Goal: Task Accomplishment & Management: Use online tool/utility

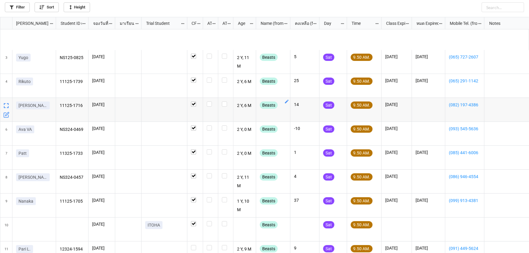
scroll to position [55, 0]
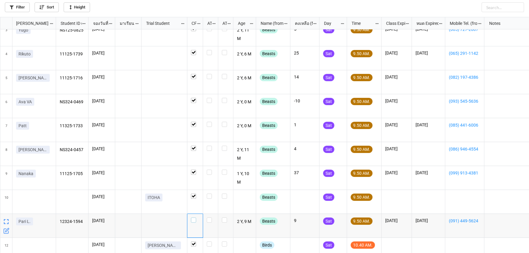
click at [194, 218] on label "grid" at bounding box center [195, 218] width 8 height 0
click at [19, 6] on link "Filter" at bounding box center [17, 7] width 25 height 10
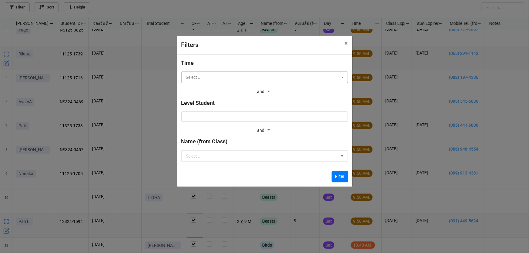
click at [223, 75] on input "text" at bounding box center [265, 77] width 166 height 11
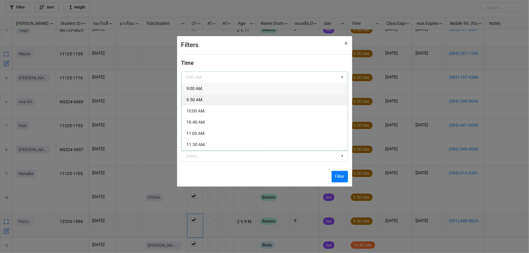
click at [219, 103] on div "9.50 AM." at bounding box center [265, 99] width 166 height 11
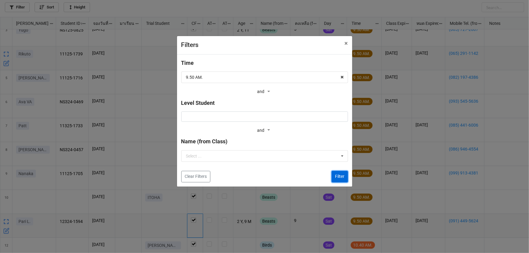
click at [338, 177] on button "Filter" at bounding box center [340, 177] width 16 height 12
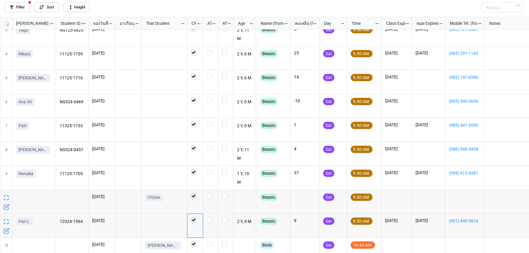
scroll to position [0, 0]
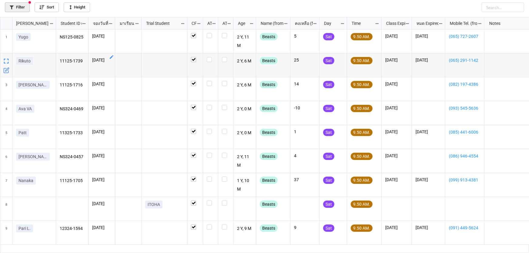
click at [9, 8] on link "Filter" at bounding box center [17, 7] width 25 height 10
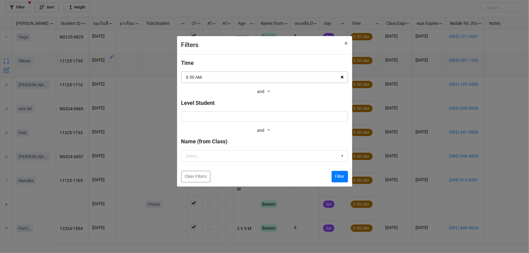
click at [342, 78] on icon at bounding box center [341, 77] width 9 height 11
click at [339, 177] on button "Filter" at bounding box center [340, 177] width 16 height 12
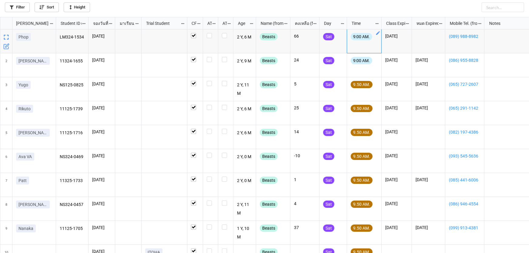
click at [378, 33] on icon "grid" at bounding box center [378, 33] width 4 height 4
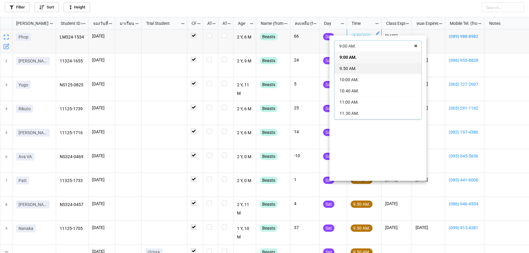
click at [362, 71] on div "9.50 AM." at bounding box center [378, 68] width 87 height 11
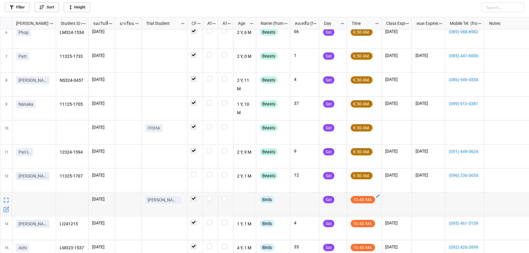
scroll to position [138, 0]
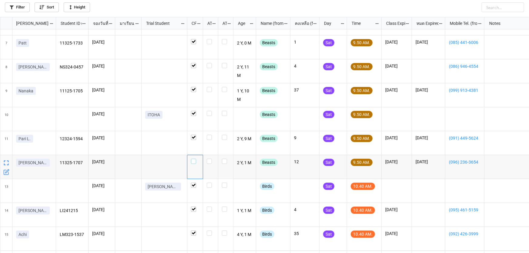
click at [193, 159] on label "grid" at bounding box center [195, 159] width 8 height 0
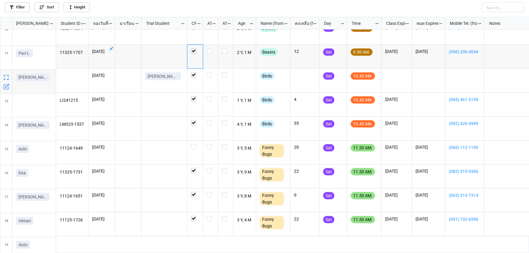
scroll to position [248, 0]
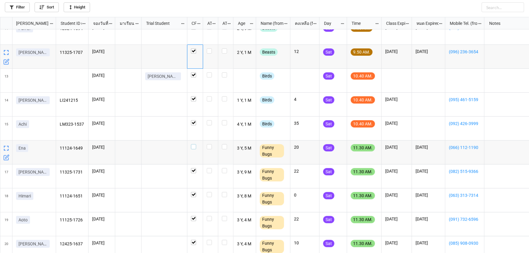
click at [199, 145] on div "grid" at bounding box center [195, 146] width 8 height 5
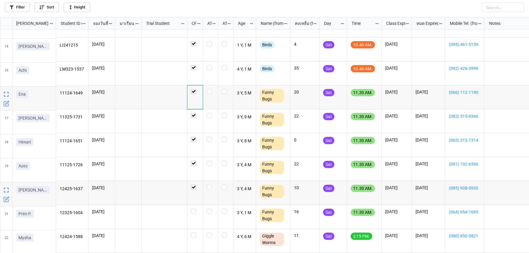
scroll to position [303, 0]
click at [192, 209] on label "grid" at bounding box center [195, 209] width 8 height 0
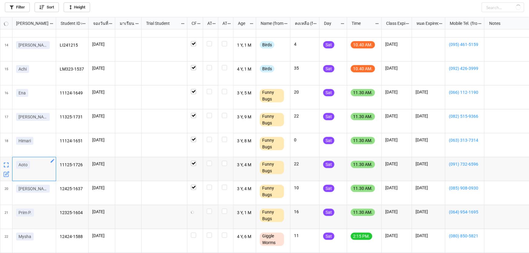
click at [52, 161] on icon "grid" at bounding box center [53, 161] width 4 height 4
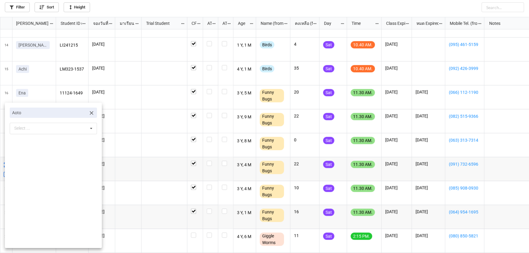
click at [89, 112] on icon at bounding box center [92, 113] width 6 height 6
click at [52, 113] on div "Select ... No results found." at bounding box center [53, 114] width 87 height 12
type input "ฟ"
type input "adam"
click at [48, 132] on div "[PERSON_NAME]" at bounding box center [53, 135] width 87 height 11
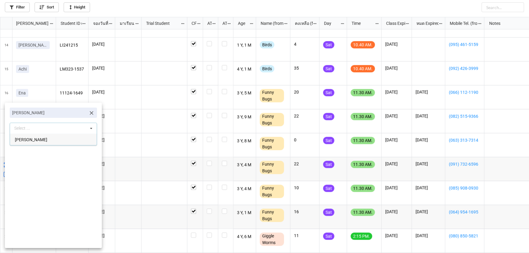
click at [152, 145] on div at bounding box center [264, 126] width 529 height 253
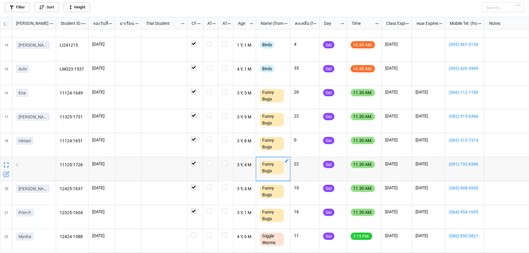
click at [287, 159] on icon "grid" at bounding box center [286, 161] width 5 height 5
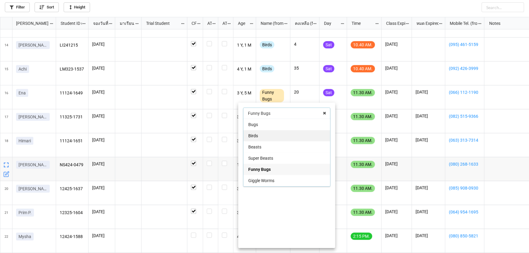
click at [277, 133] on div "Birds" at bounding box center [286, 135] width 87 height 11
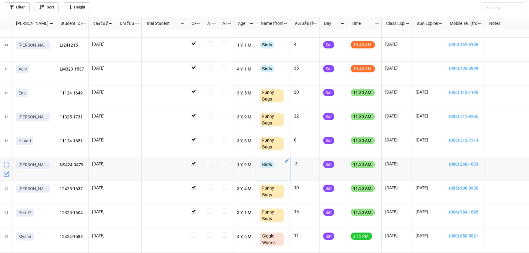
click at [288, 161] on icon "grid" at bounding box center [286, 161] width 5 height 5
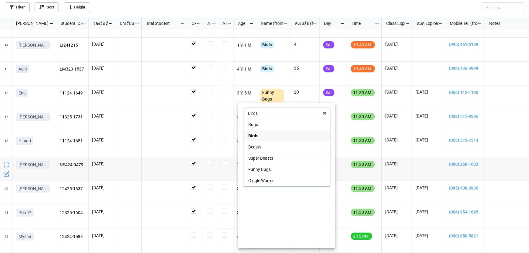
click at [276, 147] on div "Beasts" at bounding box center [286, 146] width 87 height 11
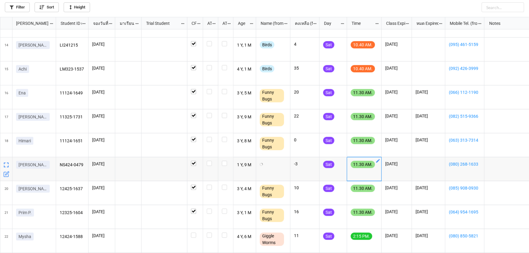
click at [379, 159] on icon "grid" at bounding box center [378, 161] width 5 height 5
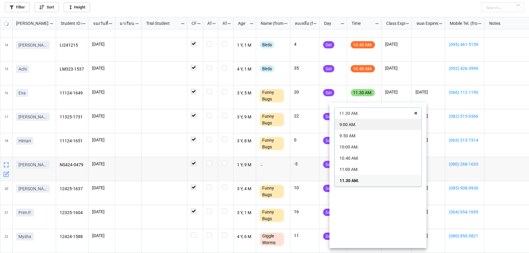
click at [366, 124] on div "9:00 AM." at bounding box center [378, 124] width 87 height 11
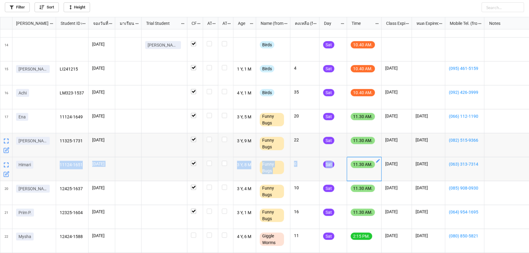
drag, startPoint x: 376, startPoint y: 161, endPoint x: 487, endPoint y: 152, distance: 111.3
click at [485, 152] on div "11325-1707 16/8/2025 2 Y, 1 M Beasts 12 Sat 9.50 AM. 12/12/2025 12/4/2026 (096)…" at bounding box center [304, 109] width 497 height 766
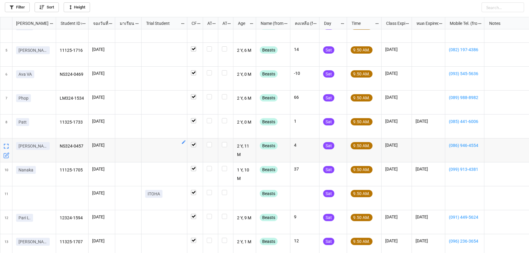
scroll to position [0, 0]
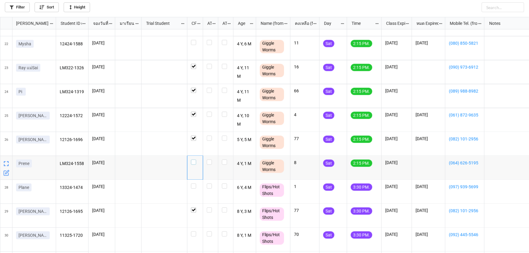
click at [193, 160] on label "grid" at bounding box center [195, 160] width 8 height 0
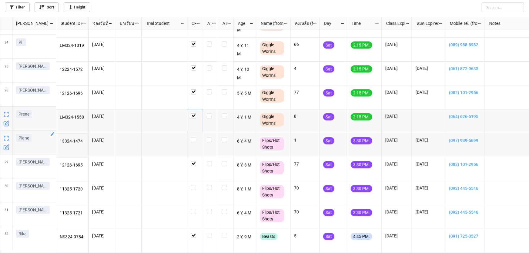
click at [50, 132] on icon "grid" at bounding box center [52, 134] width 5 height 5
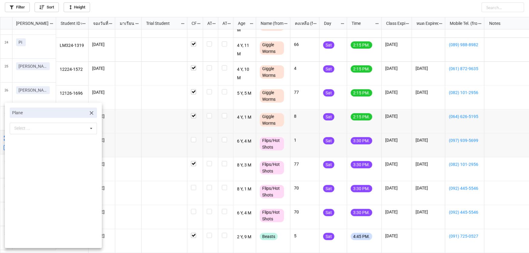
click at [89, 109] on link at bounding box center [92, 112] width 6 height 7
click at [73, 114] on div "Select ... No results found." at bounding box center [53, 114] width 87 height 12
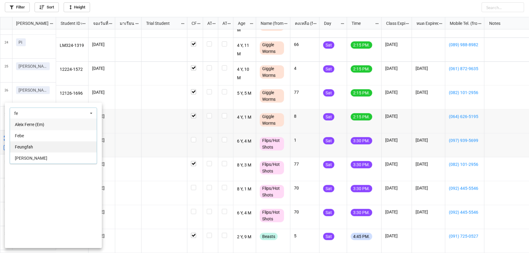
type input "fe"
click at [30, 143] on div "Feungfah" at bounding box center [53, 146] width 87 height 11
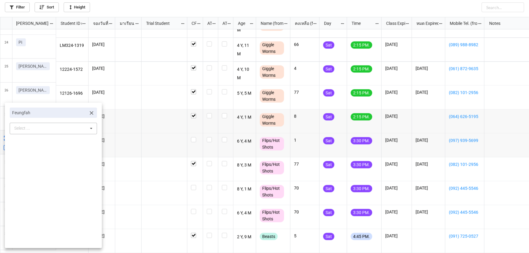
click at [135, 177] on div at bounding box center [264, 126] width 529 height 253
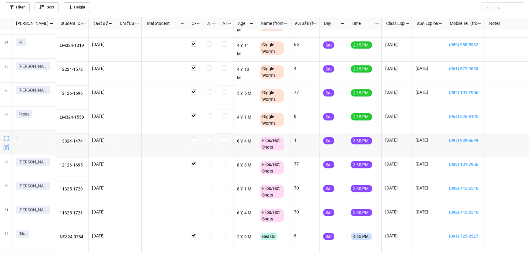
click at [194, 137] on label "grid" at bounding box center [195, 137] width 8 height 0
checkbox input "true"
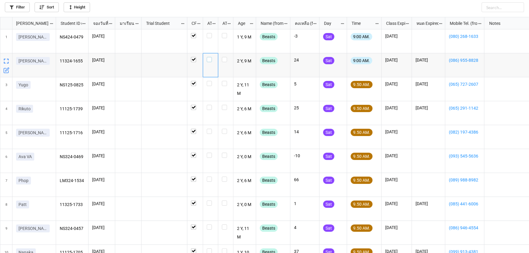
click at [211, 57] on label "grid" at bounding box center [211, 57] width 8 height 0
click at [207, 33] on label "grid" at bounding box center [211, 33] width 8 height 0
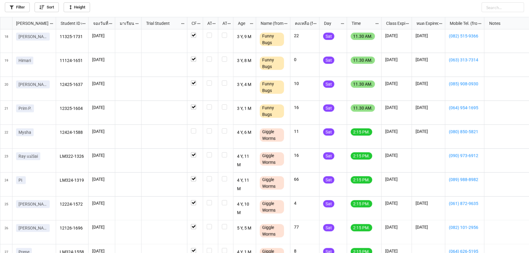
scroll to position [243, 0]
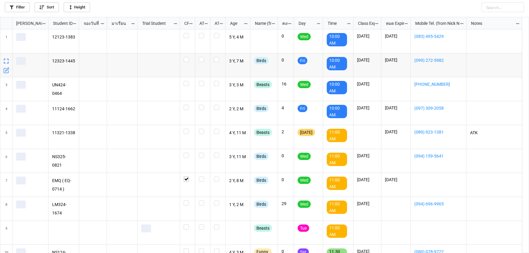
scroll to position [233, 525]
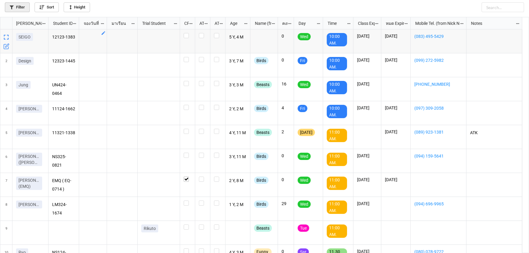
click at [18, 6] on link "Filter" at bounding box center [17, 7] width 25 height 10
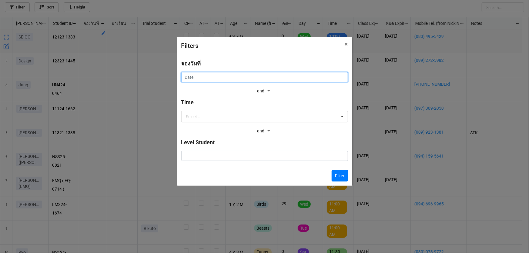
click at [273, 81] on input "text" at bounding box center [264, 77] width 167 height 10
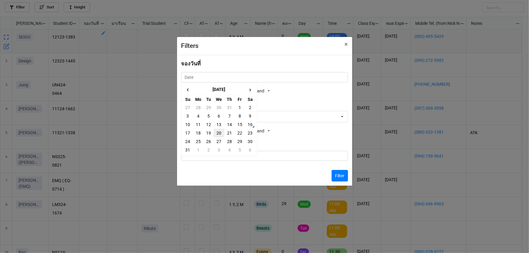
click at [219, 134] on td "20" at bounding box center [219, 133] width 10 height 8
type input "20/8/2025"
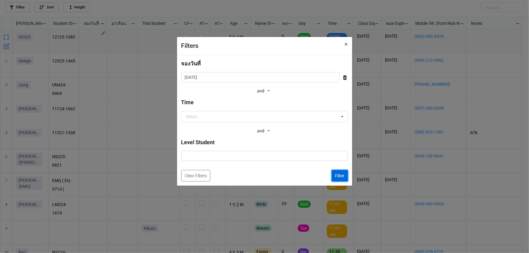
click at [334, 176] on button "Filter" at bounding box center [340, 176] width 16 height 12
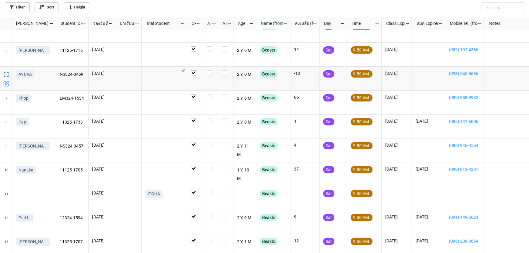
scroll to position [110, 0]
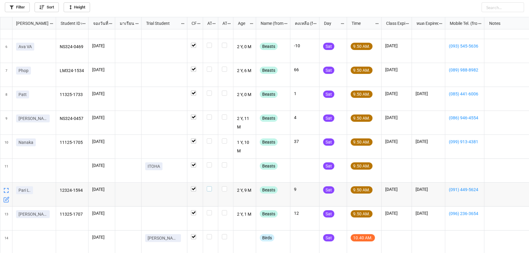
click at [209, 186] on label "grid" at bounding box center [211, 186] width 8 height 0
click at [209, 162] on label "grid" at bounding box center [211, 162] width 8 height 0
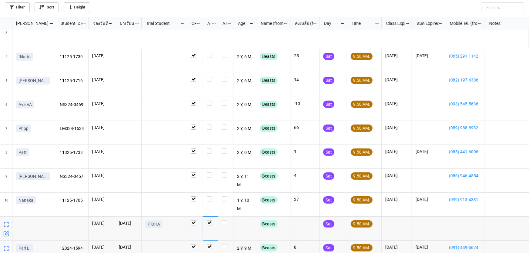
scroll to position [1, 0]
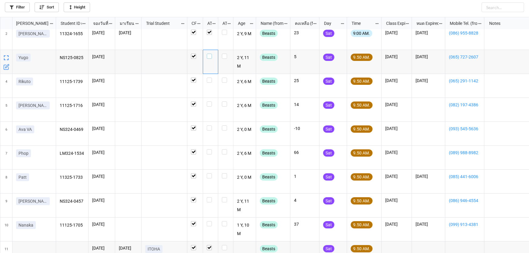
click at [209, 54] on label "grid" at bounding box center [211, 54] width 8 height 0
click at [209, 78] on label "grid" at bounding box center [211, 78] width 8 height 0
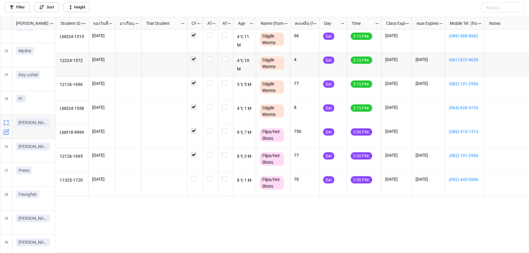
scroll to position [551, 0]
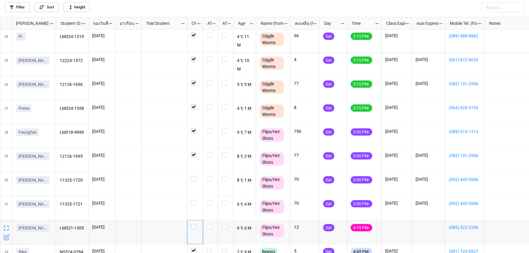
click at [197, 227] on div "grid" at bounding box center [195, 226] width 8 height 5
click at [377, 224] on icon "grid" at bounding box center [378, 224] width 5 height 5
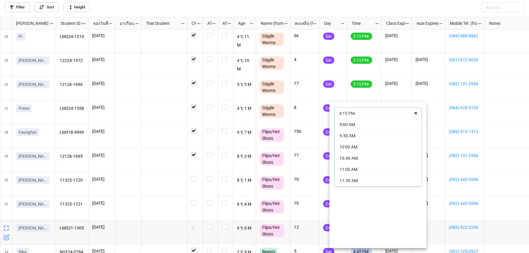
scroll to position [78, 0]
click at [366, 169] on div "3:30 PM." at bounding box center [378, 170] width 87 height 11
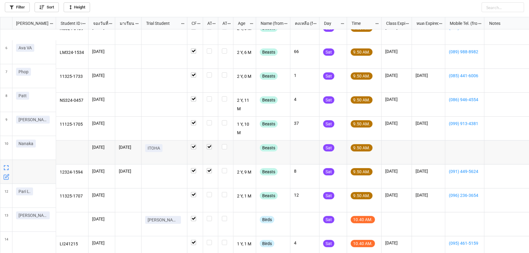
scroll to position [128, 0]
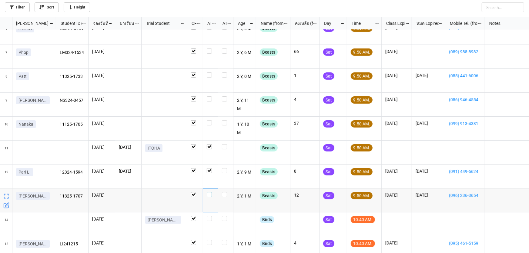
click at [208, 192] on label "grid" at bounding box center [211, 192] width 8 height 0
click at [212, 124] on div "grid" at bounding box center [211, 122] width 8 height 5
click at [209, 102] on div "grid" at bounding box center [210, 105] width 15 height 24
click at [209, 96] on div "grid" at bounding box center [210, 105] width 15 height 24
click at [210, 96] on label "grid" at bounding box center [211, 96] width 8 height 0
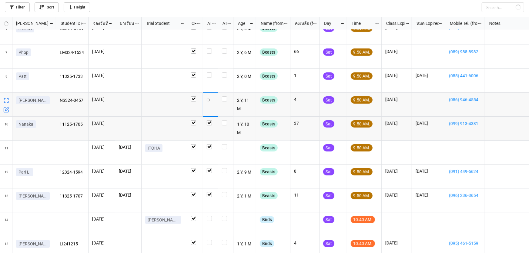
checkbox input "true"
click at [210, 120] on label "grid" at bounding box center [211, 120] width 8 height 0
click at [208, 96] on label "grid" at bounding box center [211, 96] width 8 height 0
click at [208, 48] on label "grid" at bounding box center [211, 48] width 8 height 0
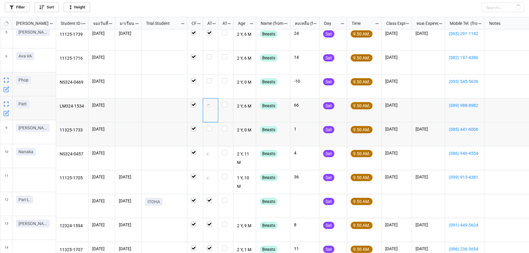
scroll to position [73, 0]
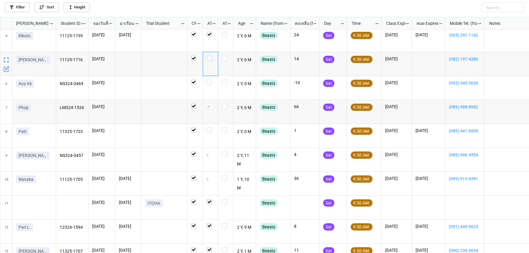
click at [212, 58] on div "grid" at bounding box center [211, 58] width 8 height 5
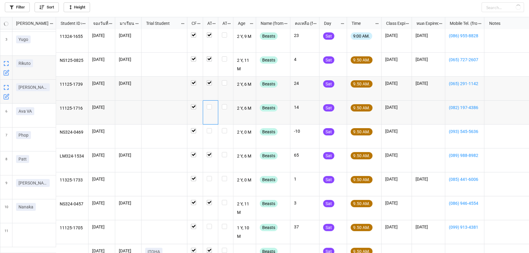
scroll to position [18, 0]
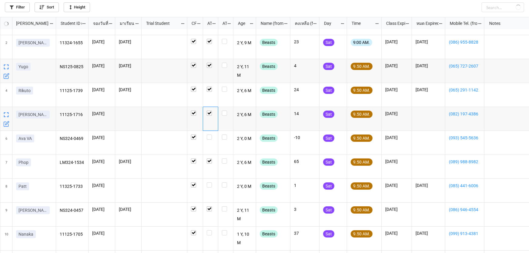
checkbox input "true"
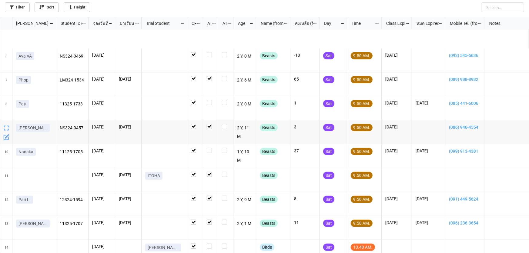
scroll to position [125, 0]
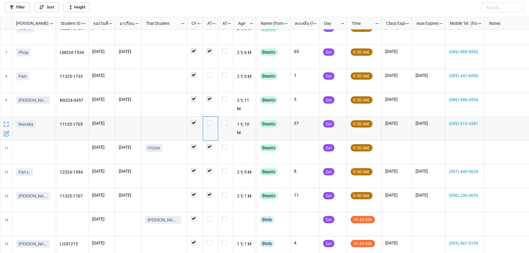
click at [209, 120] on label "grid" at bounding box center [211, 120] width 8 height 0
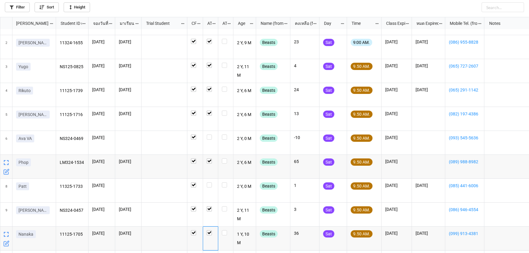
scroll to position [0, 0]
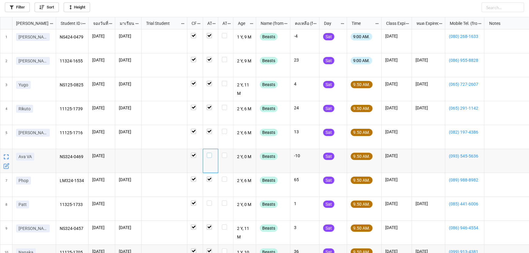
click at [209, 153] on label "grid" at bounding box center [211, 153] width 8 height 0
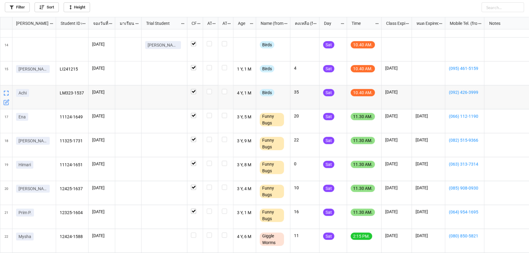
scroll to position [248, 0]
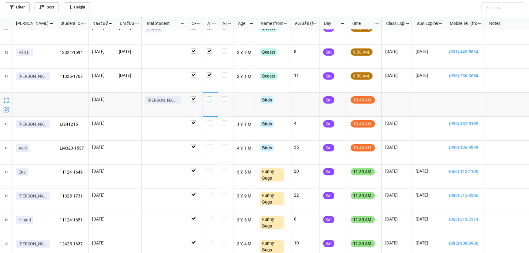
click at [210, 96] on label "grid" at bounding box center [211, 96] width 8 height 0
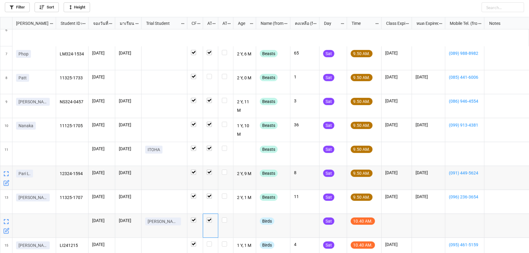
scroll to position [110, 0]
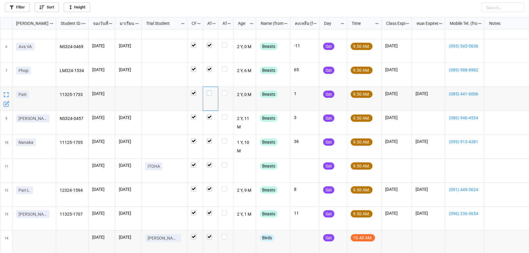
click at [208, 91] on label "grid" at bounding box center [211, 91] width 8 height 0
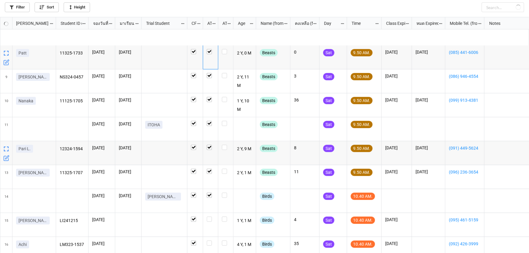
scroll to position [193, 0]
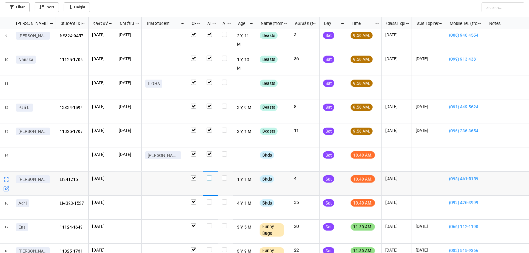
click at [208, 175] on label "grid" at bounding box center [211, 175] width 8 height 0
click at [210, 199] on label "grid" at bounding box center [211, 199] width 8 height 0
checkbox input "true"
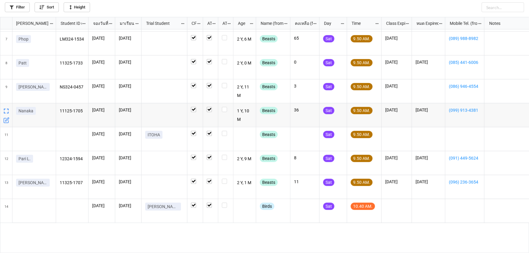
scroll to position [101, 0]
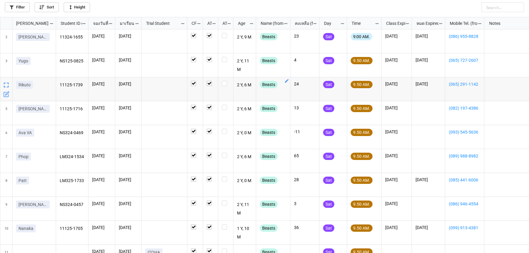
scroll to position [55, 0]
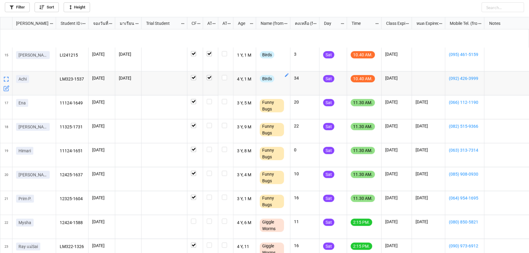
scroll to position [358, 0]
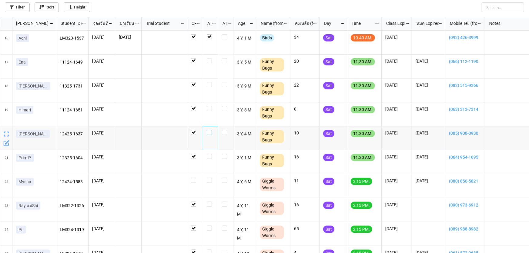
click at [208, 130] on label "grid" at bounding box center [211, 130] width 8 height 0
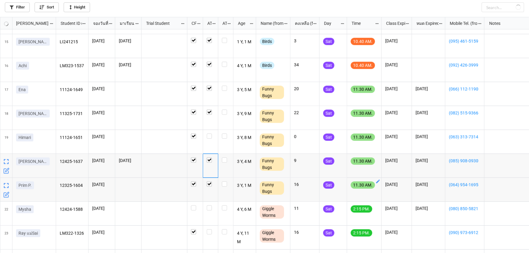
checkbox input "true"
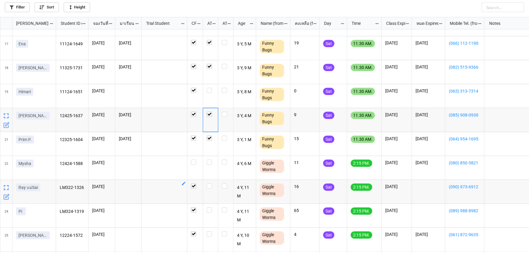
scroll to position [358, 0]
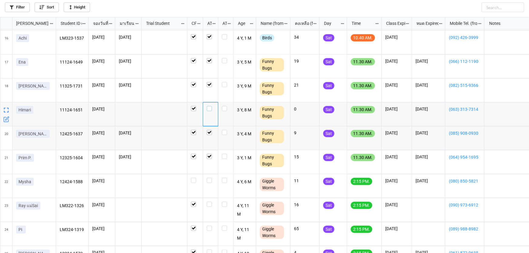
click at [208, 106] on label "grid" at bounding box center [211, 106] width 8 height 0
checkbox input "false"
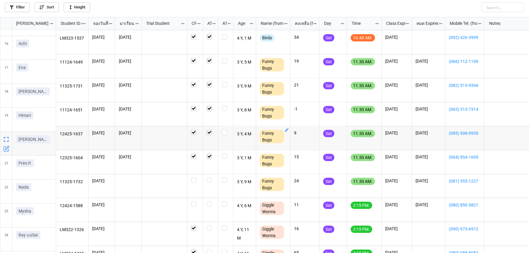
scroll to position [358, 0]
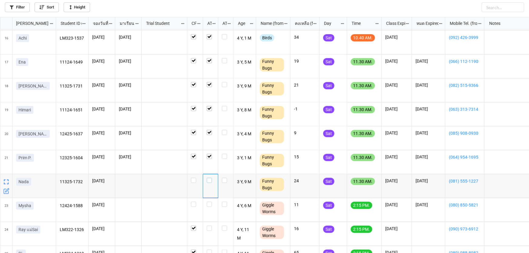
click at [209, 178] on label "grid" at bounding box center [211, 178] width 8 height 0
